Goal: Task Accomplishment & Management: Complete application form

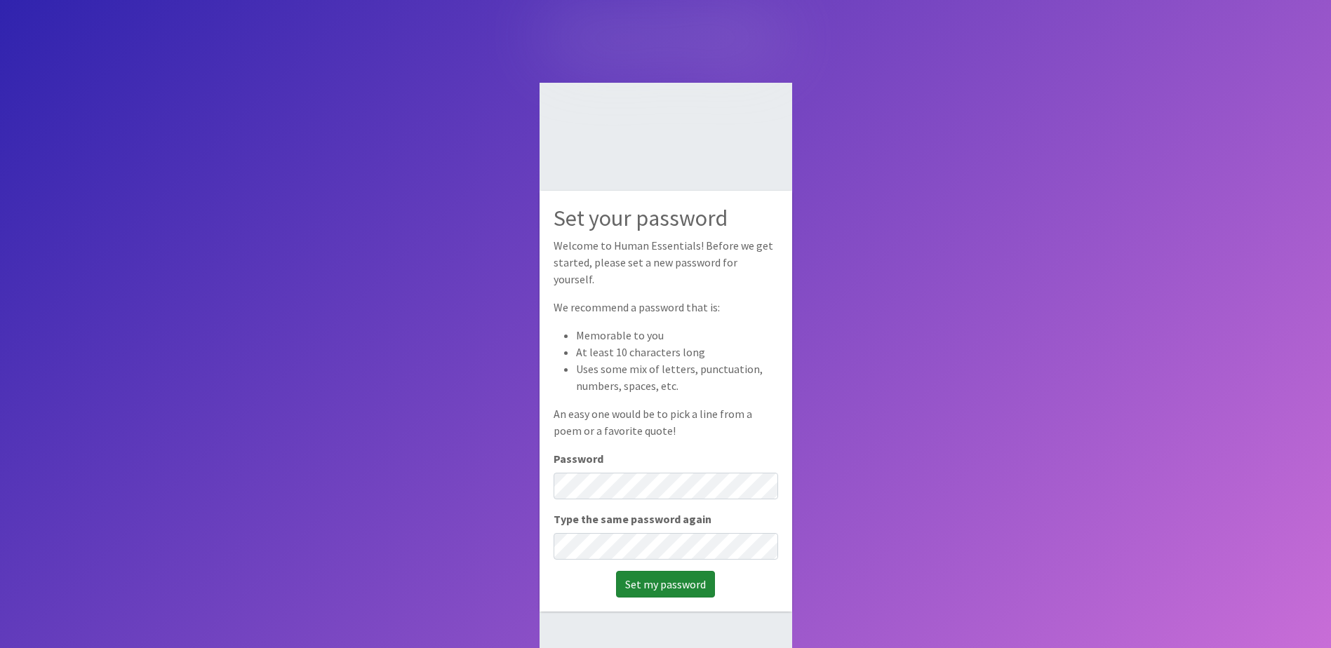
click at [684, 580] on input "Set my password" at bounding box center [665, 584] width 99 height 27
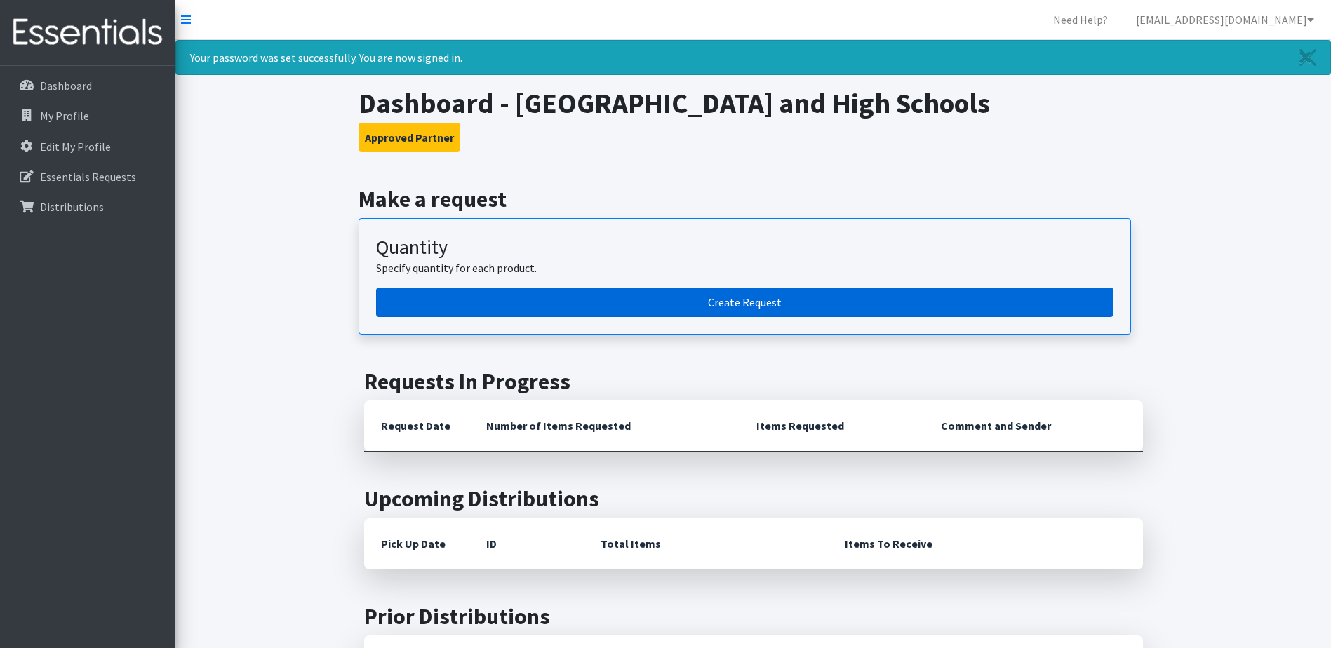
click at [760, 309] on link "Create Request" at bounding box center [744, 302] width 737 height 29
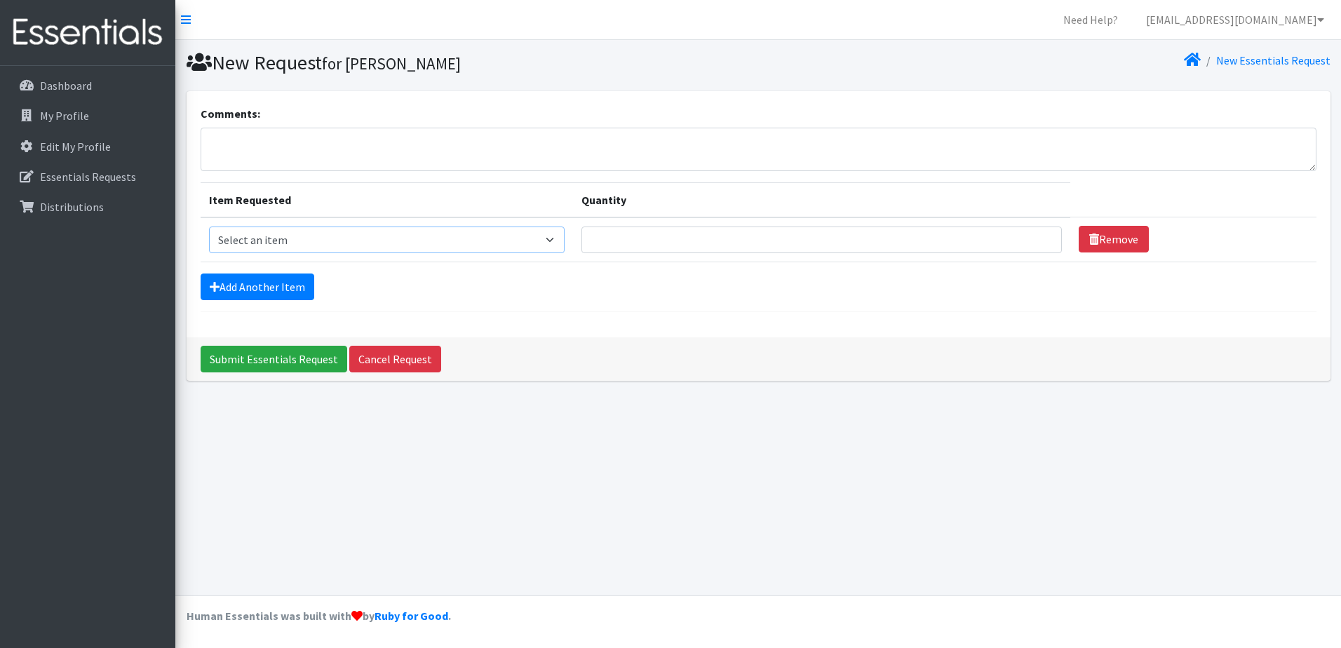
click at [565, 238] on select "Select an item Adult Period Pack Student Period Pack" at bounding box center [387, 240] width 356 height 27
select select "7757"
click at [209, 227] on select "Select an item Adult Period Pack Student Period Pack" at bounding box center [387, 240] width 356 height 27
click at [1036, 238] on input "1" at bounding box center [822, 240] width 481 height 27
click at [1036, 244] on input "1" at bounding box center [822, 240] width 481 height 27
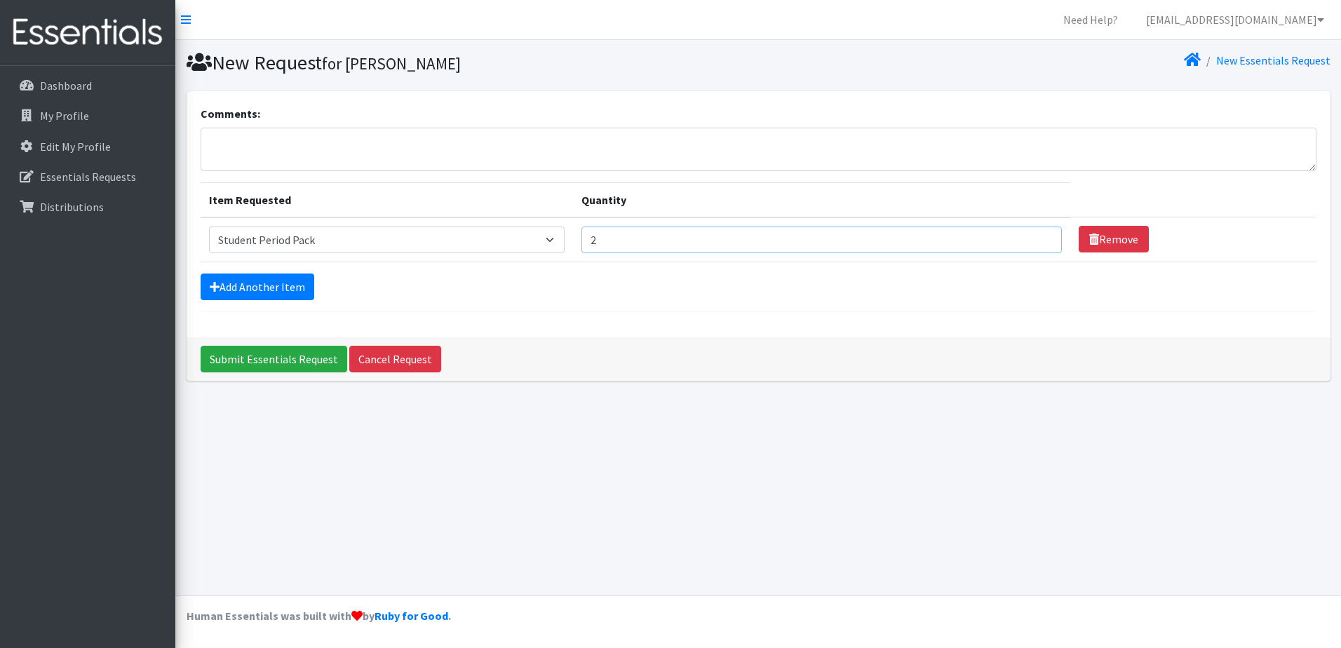
click at [1037, 234] on input "2" at bounding box center [822, 240] width 481 height 27
click at [1037, 234] on input "3" at bounding box center [822, 240] width 481 height 27
click at [1037, 234] on input "4" at bounding box center [822, 240] width 481 height 27
click at [1037, 234] on input "5" at bounding box center [822, 240] width 481 height 27
click at [1037, 234] on input "6" at bounding box center [822, 240] width 481 height 27
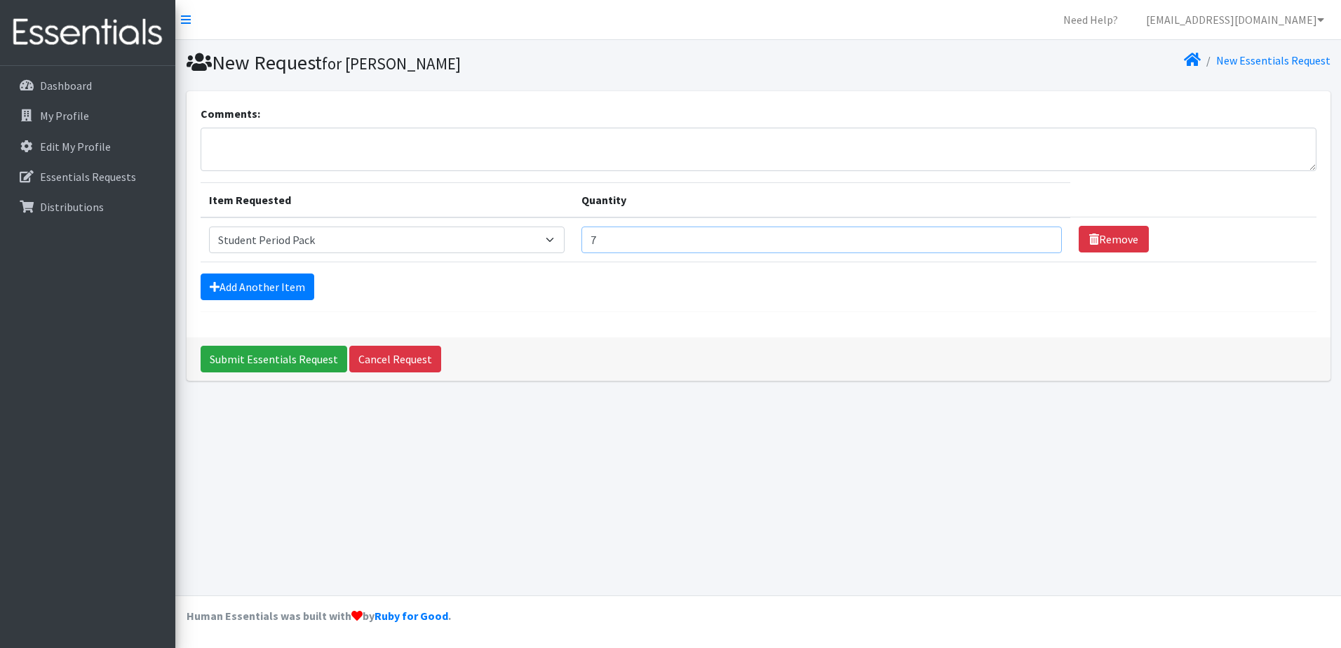
click at [1037, 234] on input "7" at bounding box center [822, 240] width 481 height 27
click at [1037, 234] on input "8" at bounding box center [822, 240] width 481 height 27
click at [1037, 234] on input "9" at bounding box center [822, 240] width 481 height 27
click at [1037, 234] on input "10" at bounding box center [822, 240] width 481 height 27
click at [1037, 234] on input "11" at bounding box center [822, 240] width 481 height 27
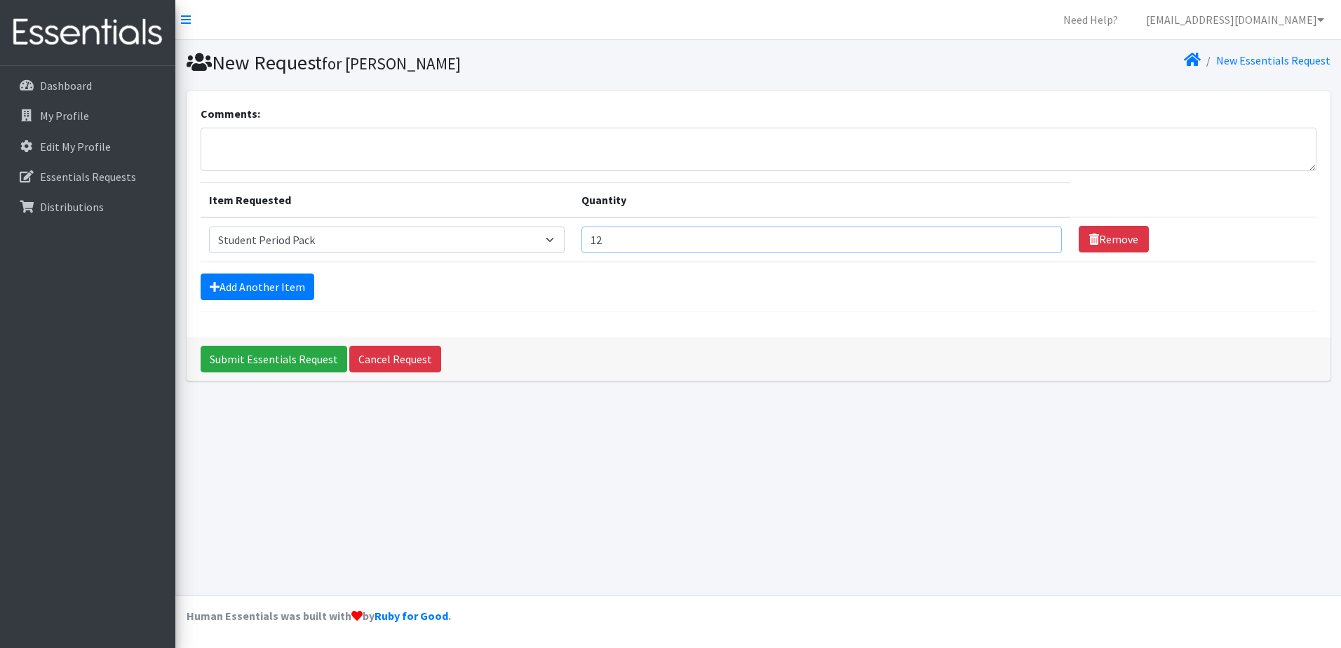
click at [1037, 234] on input "12" at bounding box center [822, 240] width 481 height 27
click at [1037, 234] on input "13" at bounding box center [822, 240] width 481 height 27
click at [1037, 234] on input "14" at bounding box center [822, 240] width 481 height 27
click at [1037, 234] on input "15" at bounding box center [822, 240] width 481 height 27
click at [1037, 234] on input "16" at bounding box center [822, 240] width 481 height 27
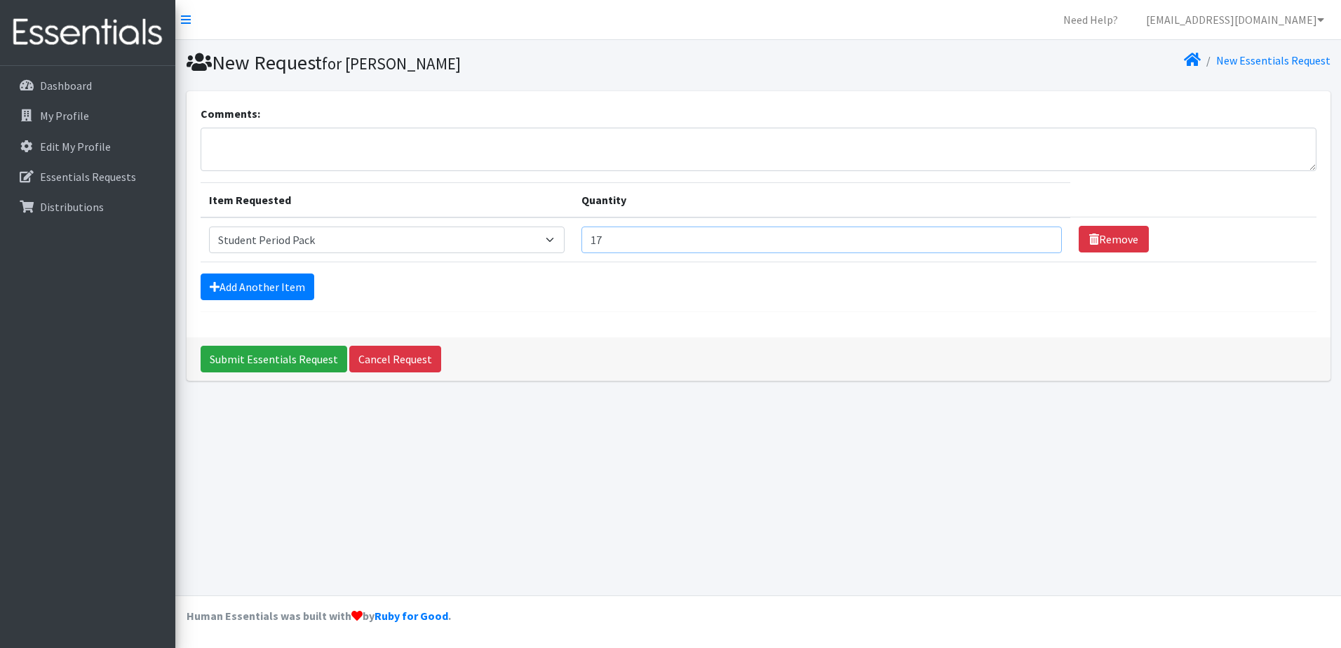
click at [1037, 234] on input "17" at bounding box center [822, 240] width 481 height 27
click at [1037, 234] on input "18" at bounding box center [822, 240] width 481 height 27
click at [1037, 234] on input "19" at bounding box center [822, 240] width 481 height 27
click at [1037, 234] on input "20" at bounding box center [822, 240] width 481 height 27
click at [1037, 234] on input "21" at bounding box center [822, 240] width 481 height 27
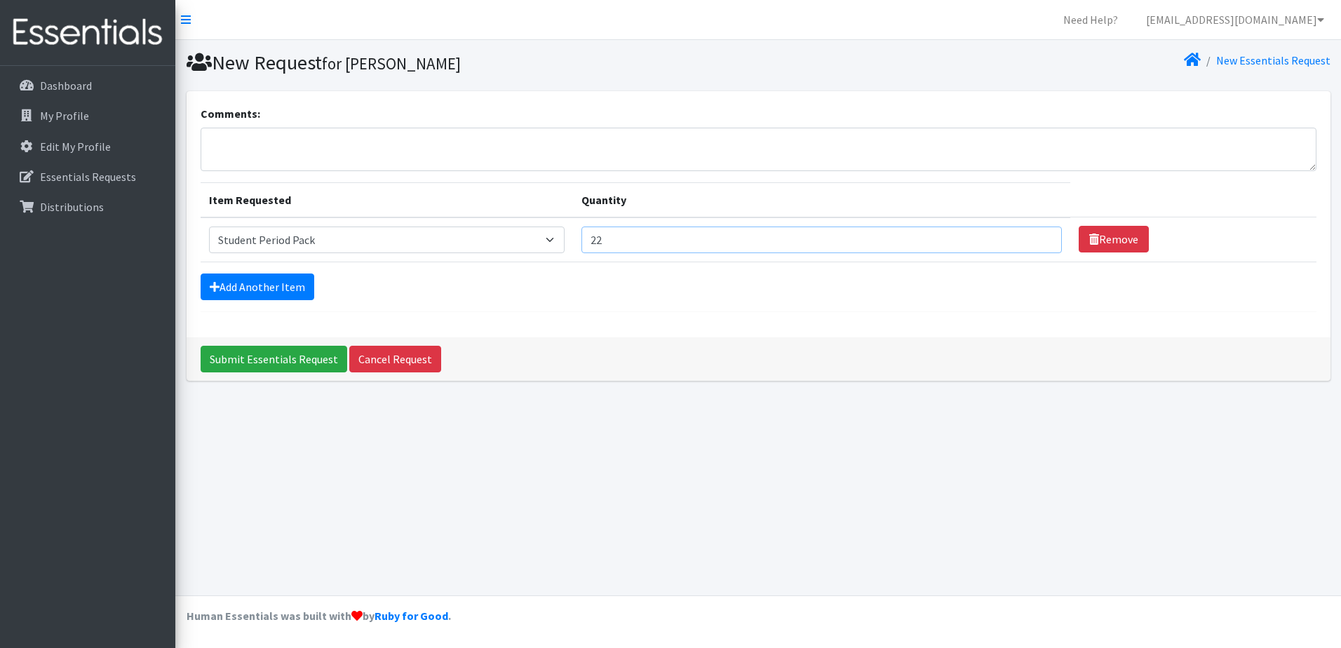
click at [1037, 234] on input "22" at bounding box center [822, 240] width 481 height 27
click at [1037, 234] on input "23" at bounding box center [822, 240] width 481 height 27
click at [1037, 234] on input "24" at bounding box center [822, 240] width 481 height 27
click at [1037, 234] on input "25" at bounding box center [822, 240] width 481 height 27
click at [1037, 234] on input "26" at bounding box center [822, 240] width 481 height 27
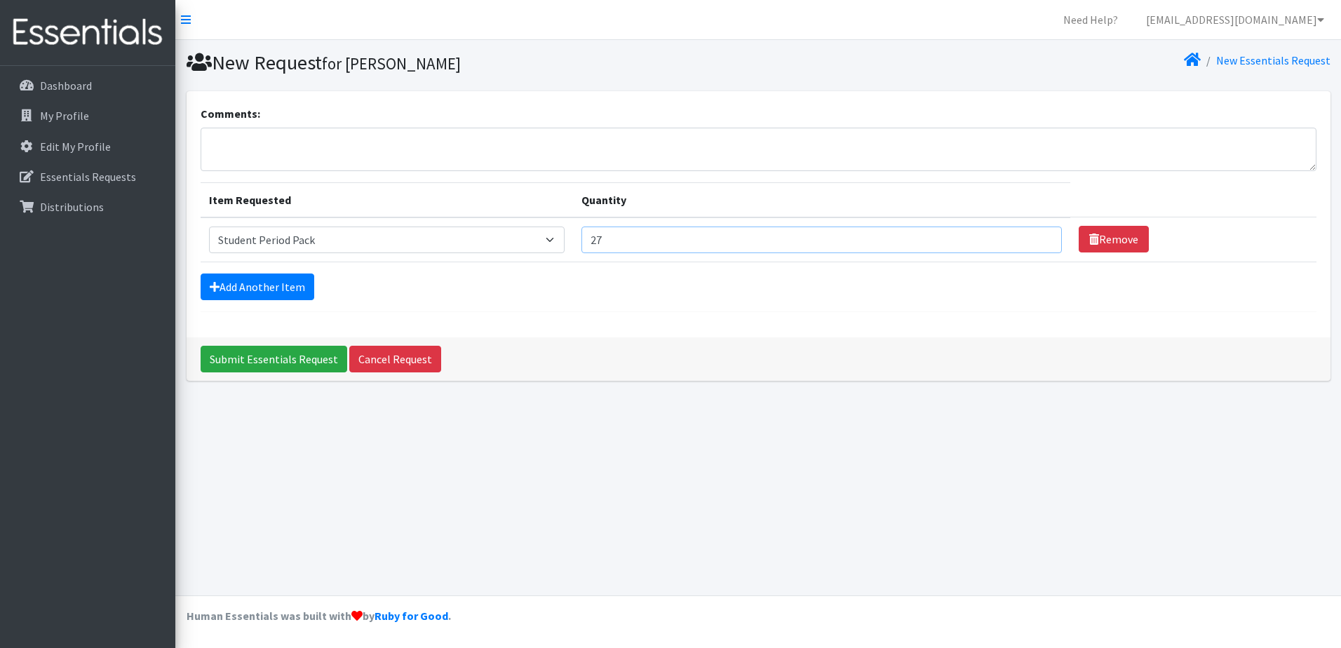
click at [1037, 234] on input "27" at bounding box center [822, 240] width 481 height 27
click at [1037, 234] on input "28" at bounding box center [822, 240] width 481 height 27
click at [1037, 234] on input "29" at bounding box center [822, 240] width 481 height 27
click at [1037, 234] on input "30" at bounding box center [822, 240] width 481 height 27
click at [1037, 234] on input "31" at bounding box center [822, 240] width 481 height 27
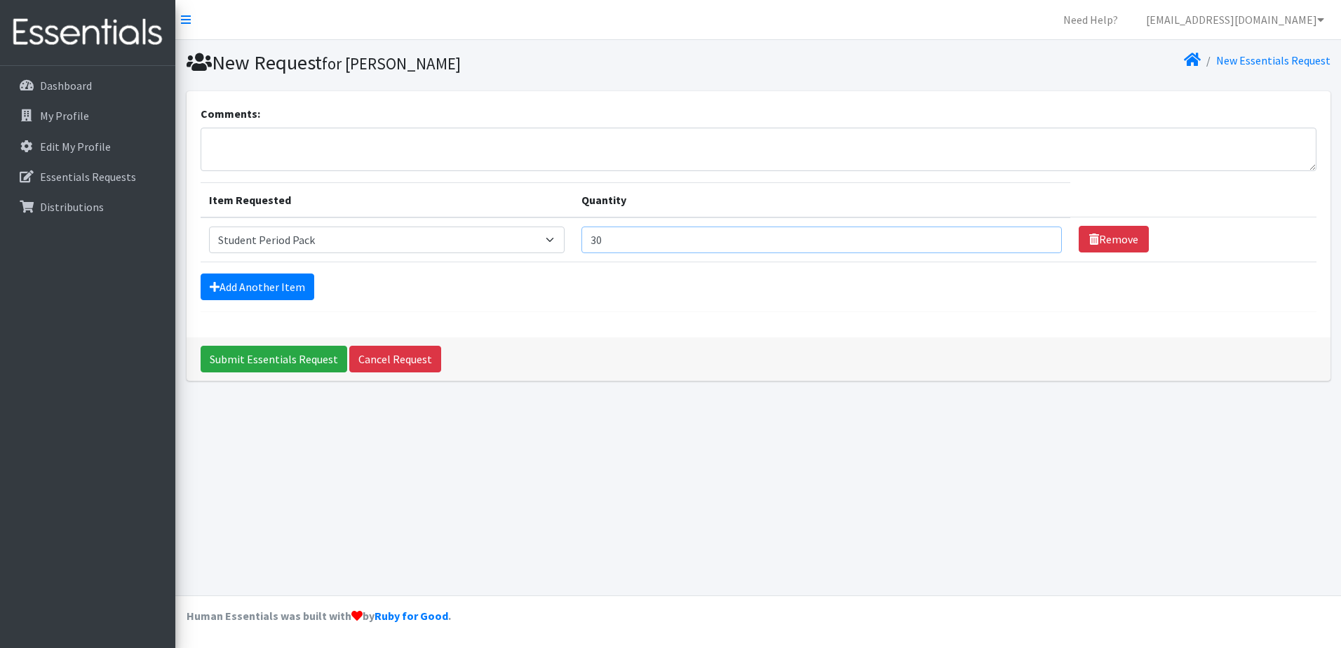
click at [1034, 243] on input "30" at bounding box center [822, 240] width 481 height 27
click at [1035, 238] on input "31" at bounding box center [822, 240] width 481 height 27
click at [1035, 238] on input "32" at bounding box center [822, 240] width 481 height 27
click at [1035, 238] on input "33" at bounding box center [822, 240] width 481 height 27
click at [1035, 238] on input "34" at bounding box center [822, 240] width 481 height 27
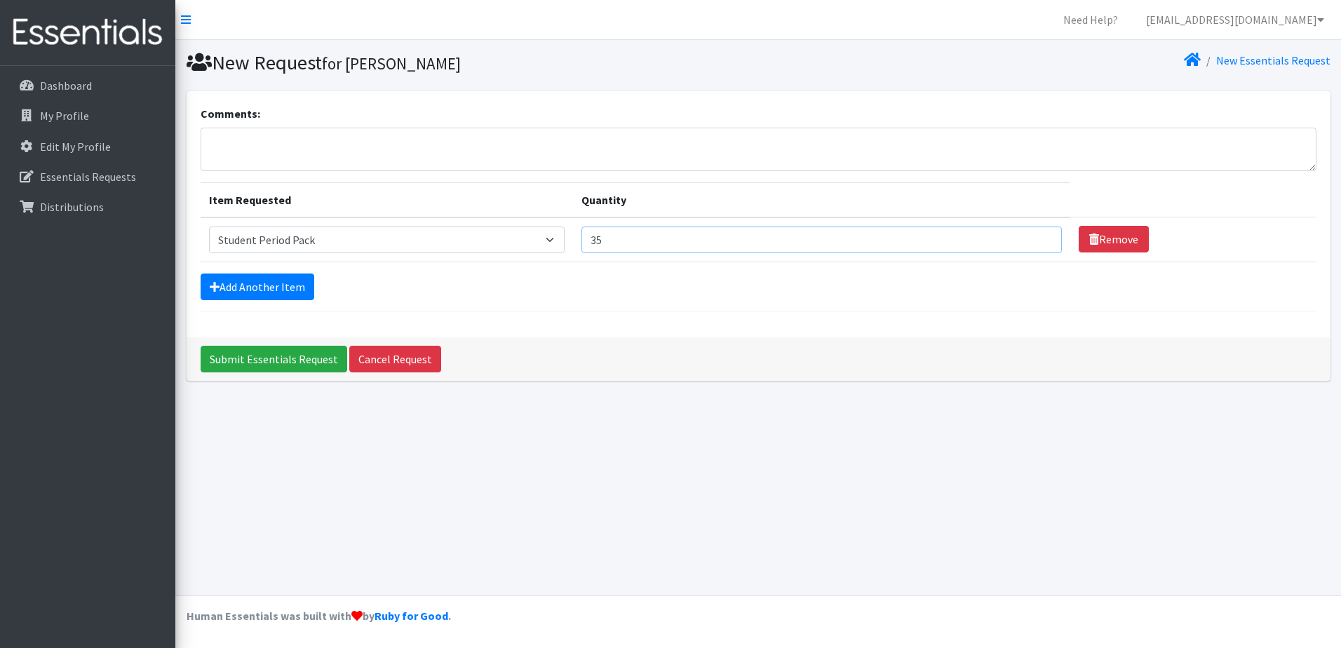
click at [1035, 238] on input "35" at bounding box center [822, 240] width 481 height 27
click at [1035, 238] on input "36" at bounding box center [822, 240] width 481 height 27
click at [1035, 238] on input "37" at bounding box center [822, 240] width 481 height 27
click at [1035, 238] on input "38" at bounding box center [822, 240] width 481 height 27
click at [1035, 238] on input "39" at bounding box center [822, 240] width 481 height 27
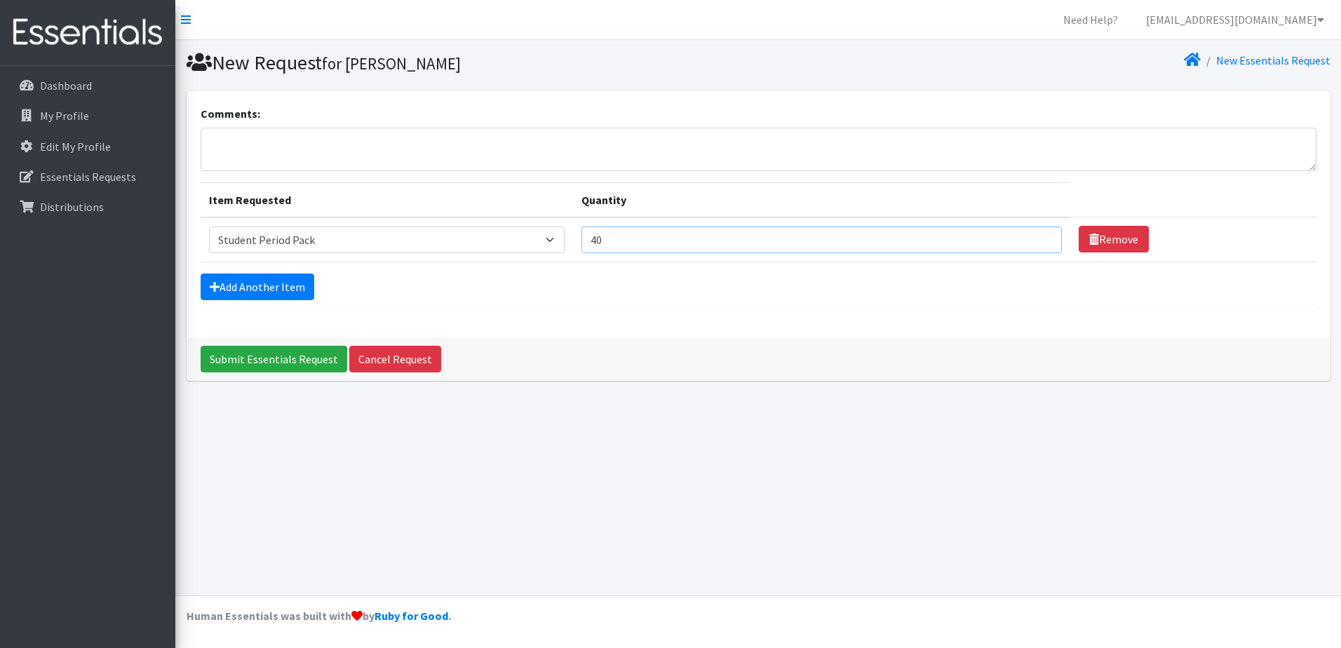
type input "40"
click at [1035, 238] on input "40" at bounding box center [822, 240] width 481 height 27
click at [290, 143] on textarea "Comments:" at bounding box center [759, 149] width 1116 height 43
type textarea "please deliver to the High School. thank you"
click at [1037, 234] on input "41" at bounding box center [822, 240] width 481 height 27
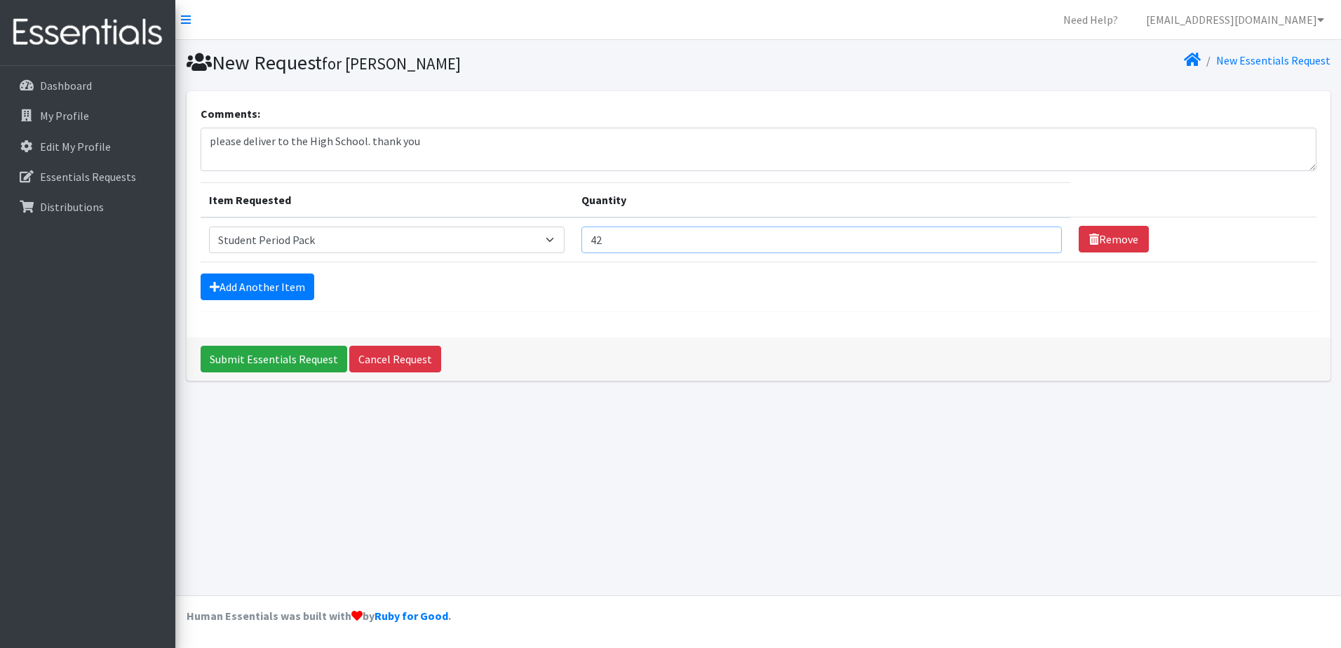
click at [1037, 234] on input "42" at bounding box center [822, 240] width 481 height 27
click at [1037, 234] on input "43" at bounding box center [822, 240] width 481 height 27
click at [1037, 234] on input "44" at bounding box center [822, 240] width 481 height 27
click at [1037, 234] on input "45" at bounding box center [822, 240] width 481 height 27
click at [1037, 234] on input "46" at bounding box center [822, 240] width 481 height 27
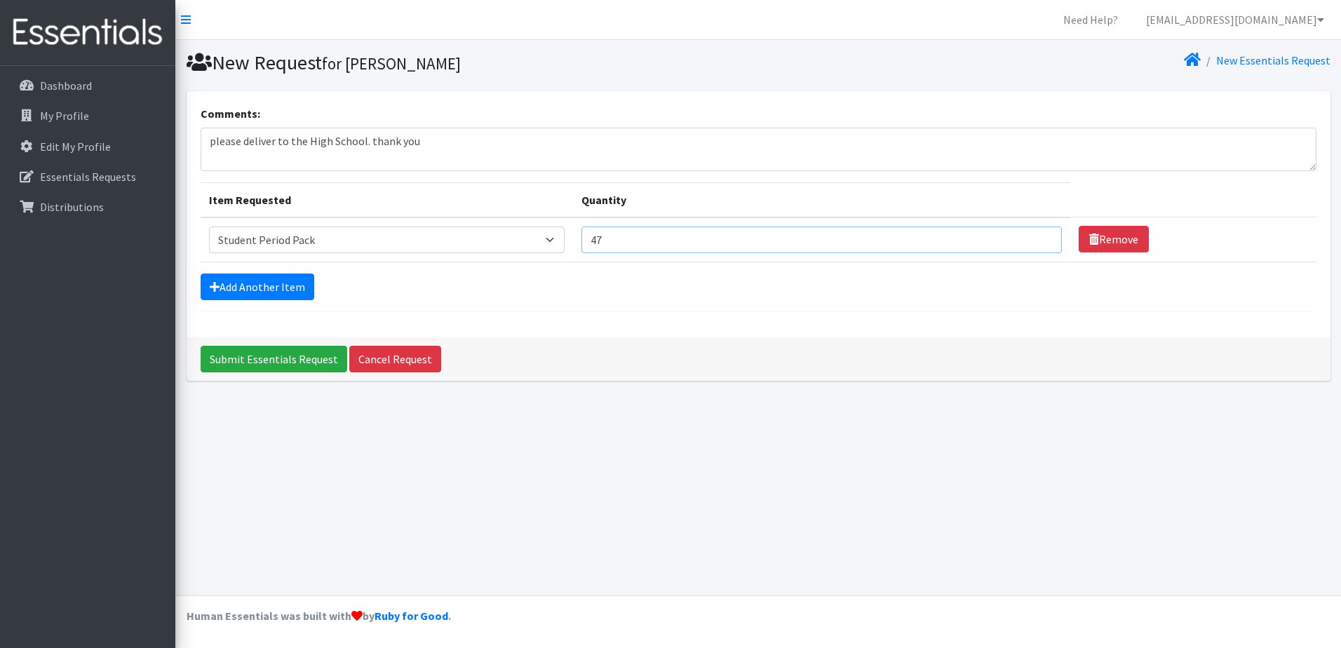
click at [1037, 234] on input "47" at bounding box center [822, 240] width 481 height 27
click at [1037, 234] on input "48" at bounding box center [822, 240] width 481 height 27
click at [1037, 234] on input "49" at bounding box center [822, 240] width 481 height 27
type input "50"
click at [1037, 234] on input "50" at bounding box center [822, 240] width 481 height 27
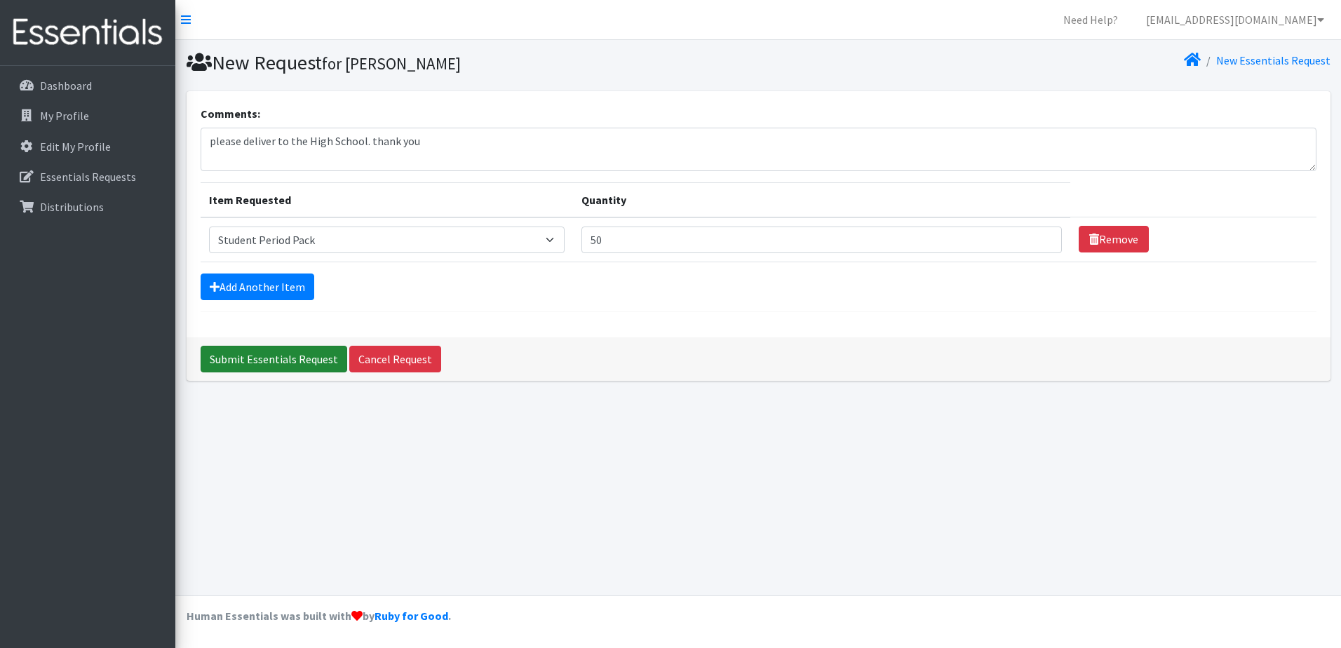
click at [252, 360] on input "Submit Essentials Request" at bounding box center [274, 359] width 147 height 27
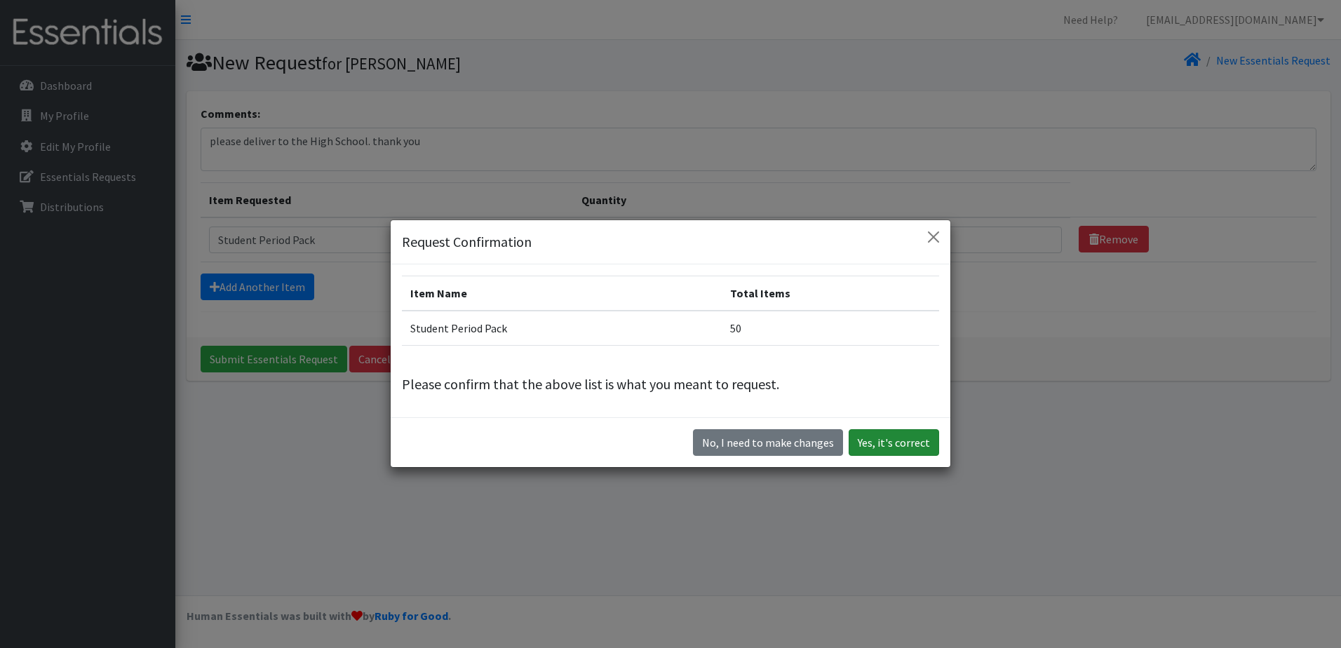
click at [901, 438] on button "Yes, it's correct" at bounding box center [894, 442] width 90 height 27
